Goal: Obtain resource: Download file/media

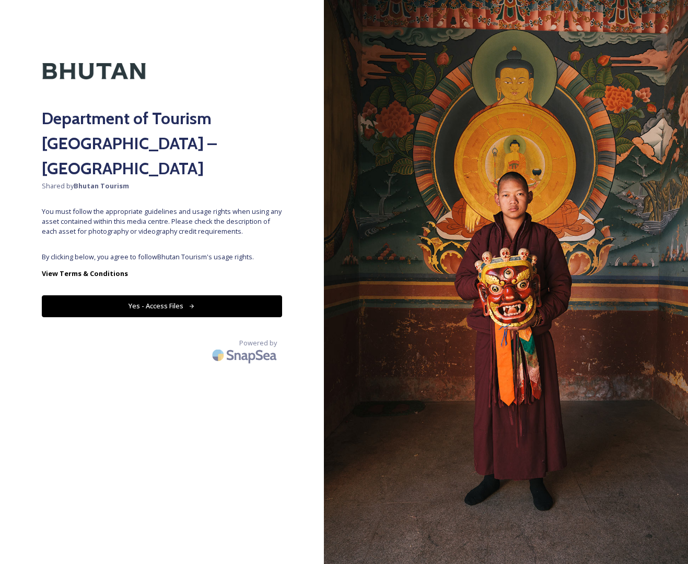
click at [222, 296] on button "Yes - Access Files" at bounding box center [162, 306] width 240 height 21
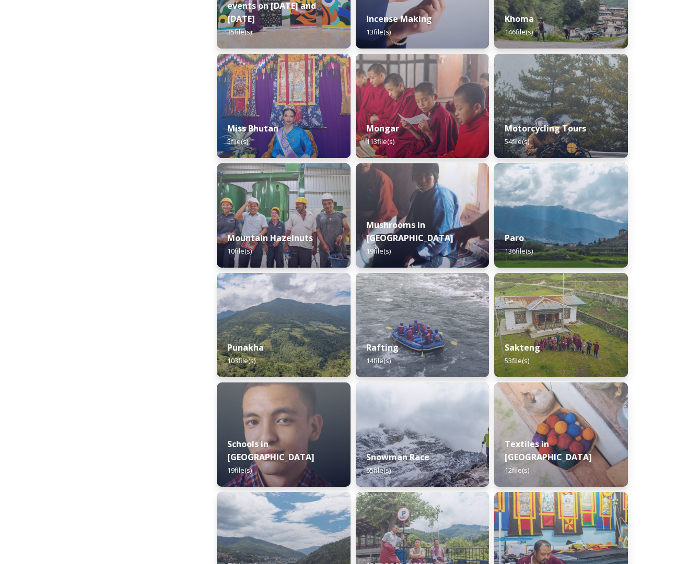
scroll to position [779, 0]
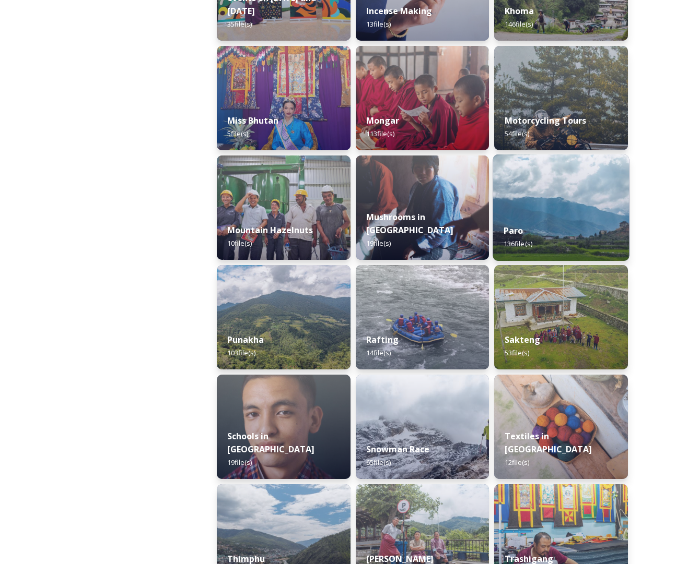
click at [585, 214] on div "Paro 136 file(s)" at bounding box center [561, 238] width 136 height 48
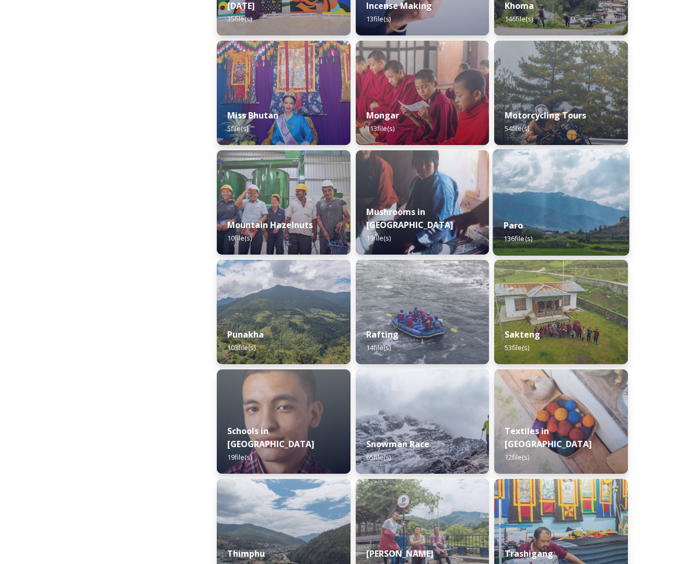
scroll to position [785, 0]
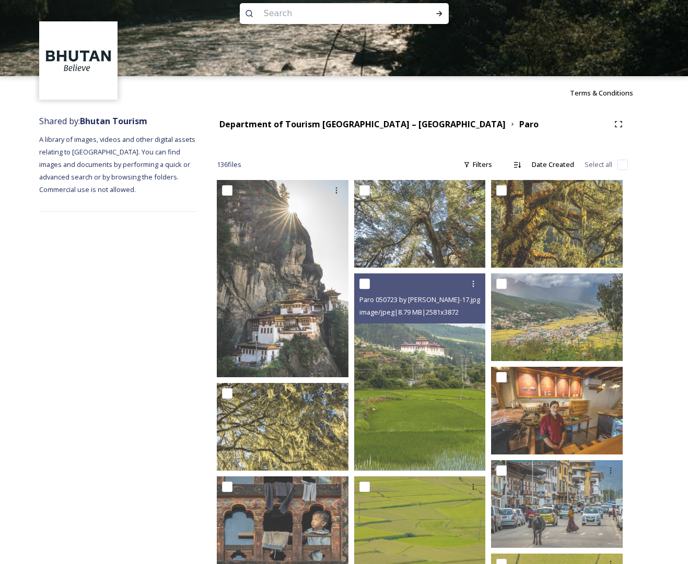
scroll to position [45, 0]
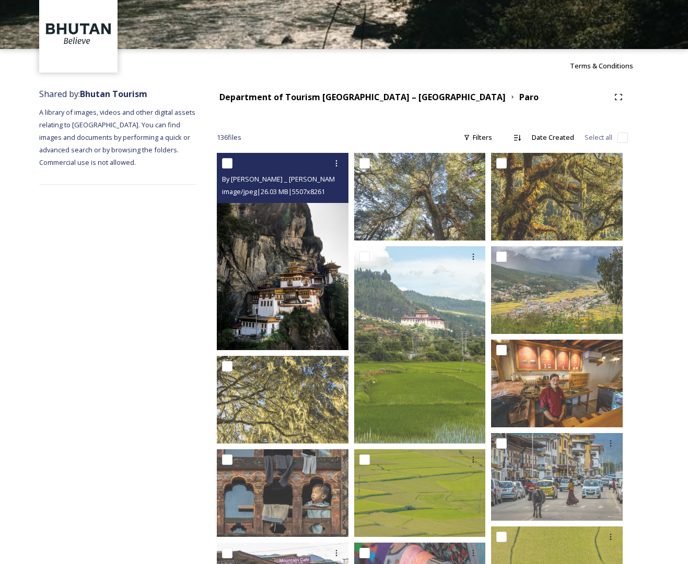
click at [281, 247] on img at bounding box center [283, 251] width 132 height 197
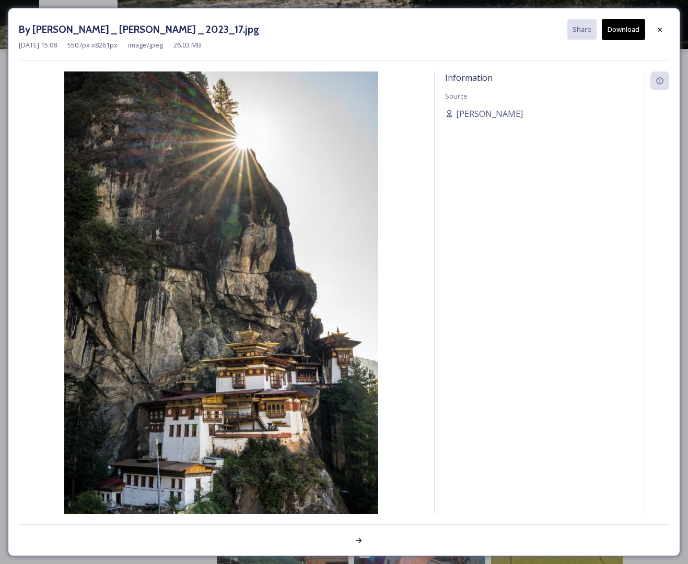
click at [281, 247] on img at bounding box center [221, 307] width 405 height 470
click at [271, 194] on img at bounding box center [221, 307] width 405 height 470
click at [660, 29] on icon at bounding box center [659, 29] width 4 height 4
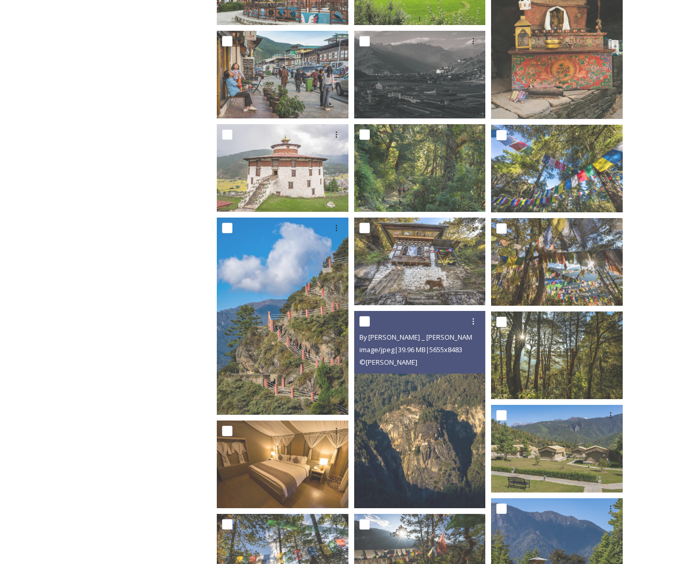
scroll to position [918, 0]
